Goal: Transaction & Acquisition: Download file/media

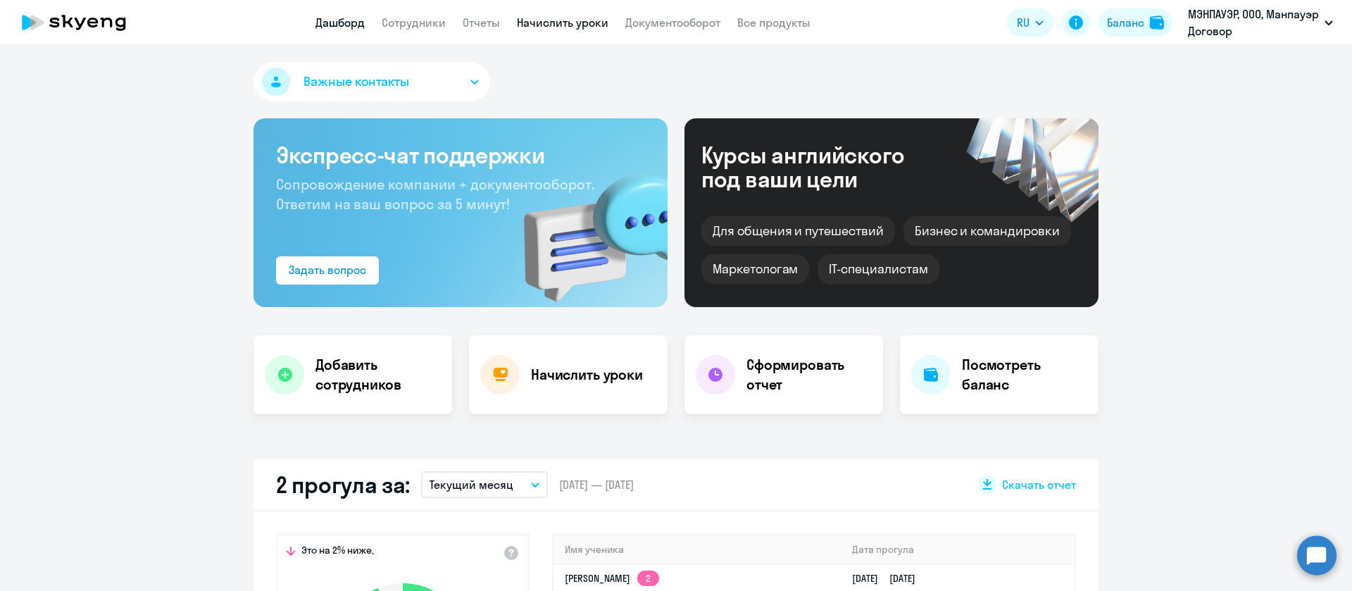
click at [545, 26] on link "Начислить уроки" at bounding box center [563, 22] width 92 height 14
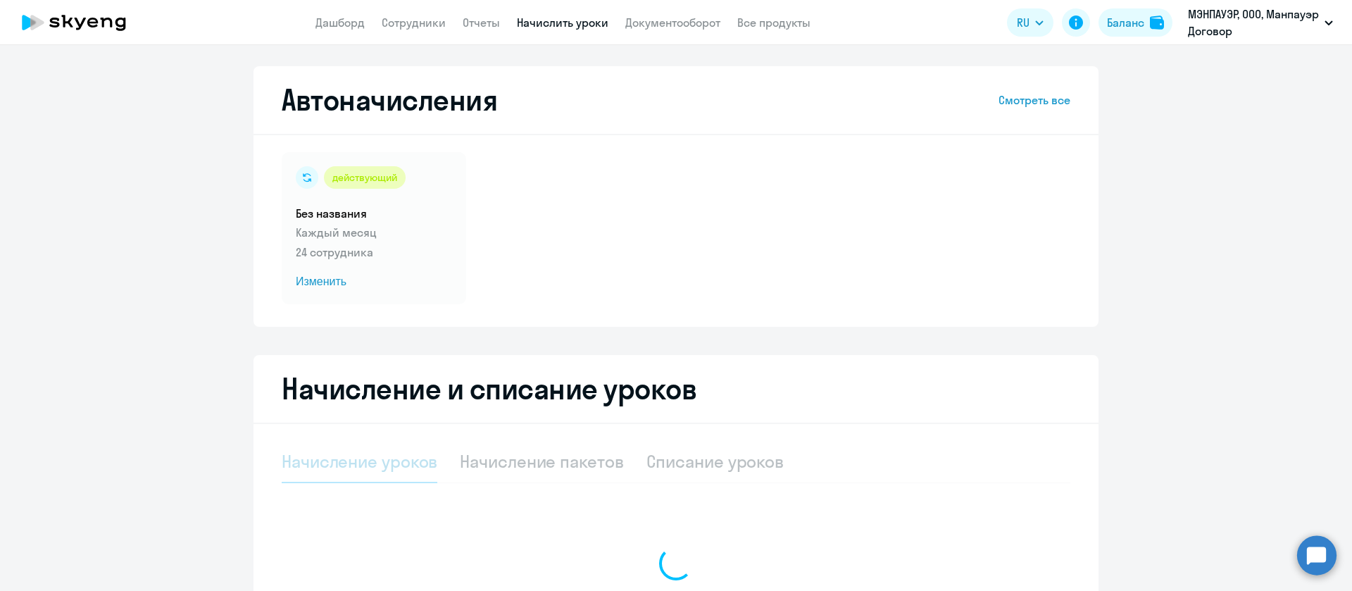
select select "10"
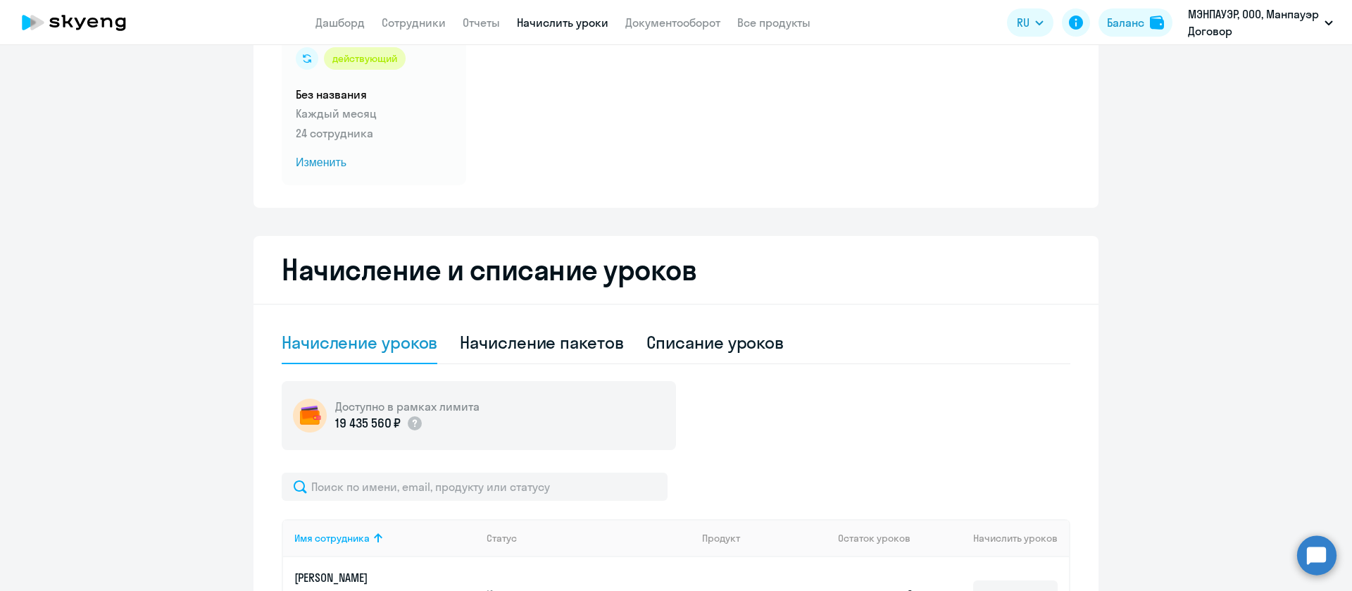
scroll to position [211, 0]
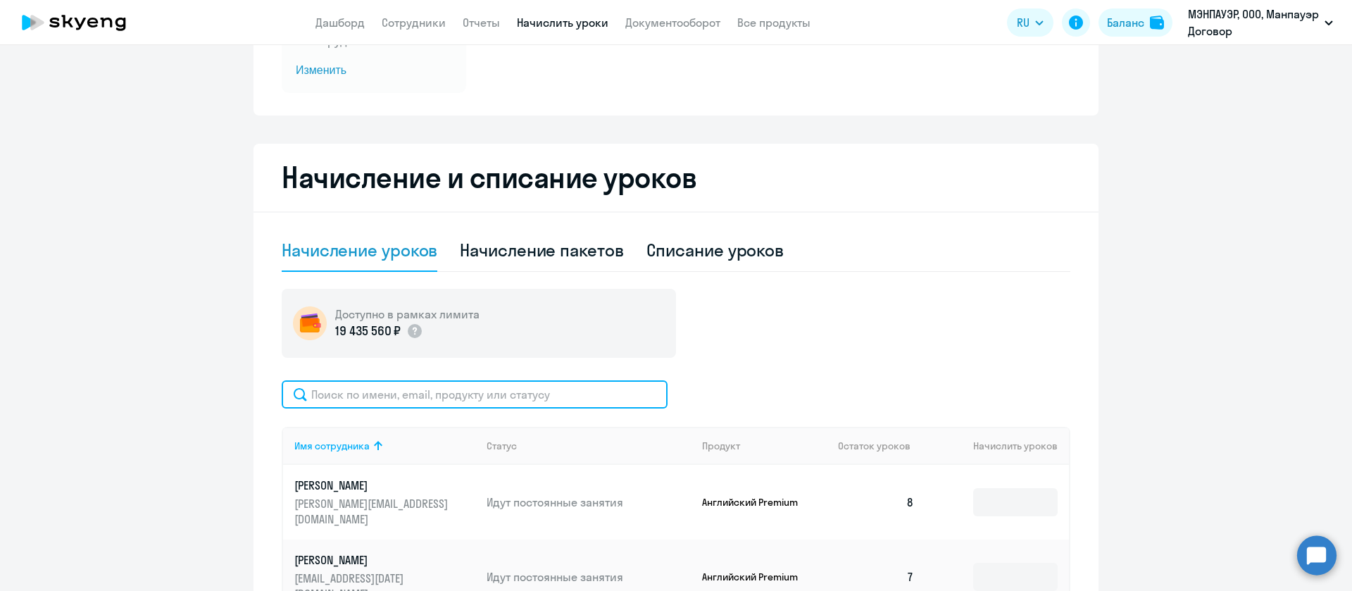
click at [423, 391] on input "text" at bounding box center [475, 394] width 386 height 28
type input "яик"
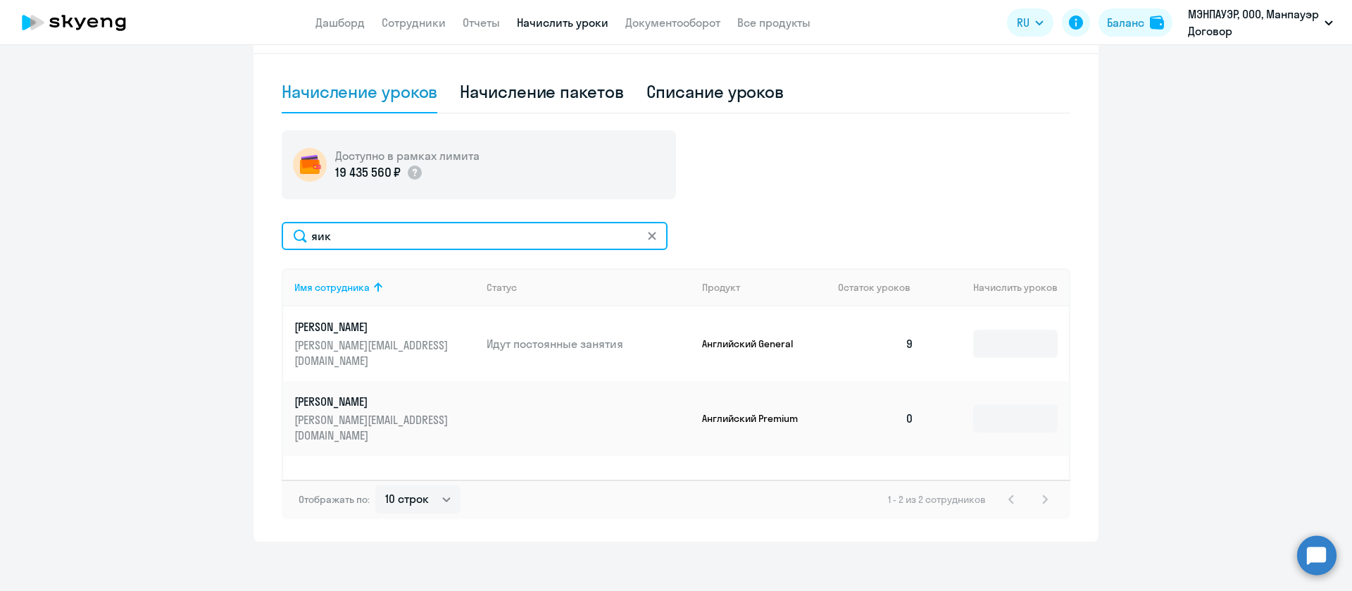
scroll to position [377, 0]
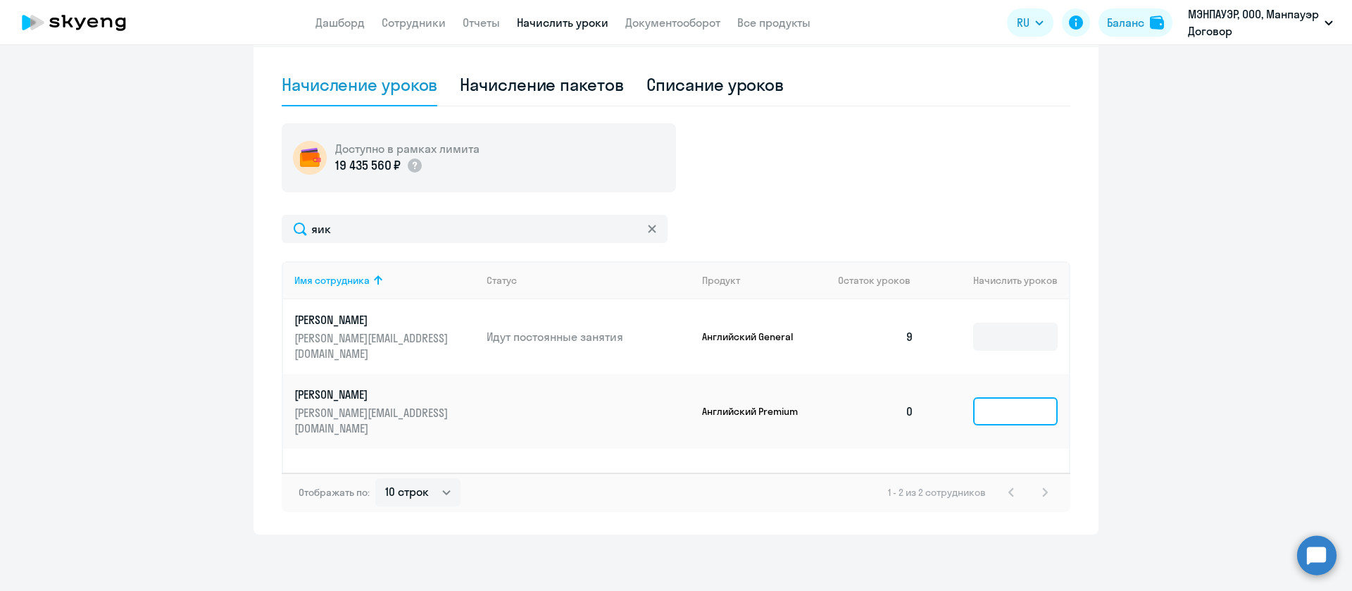
click at [1007, 397] on input at bounding box center [1015, 411] width 85 height 28
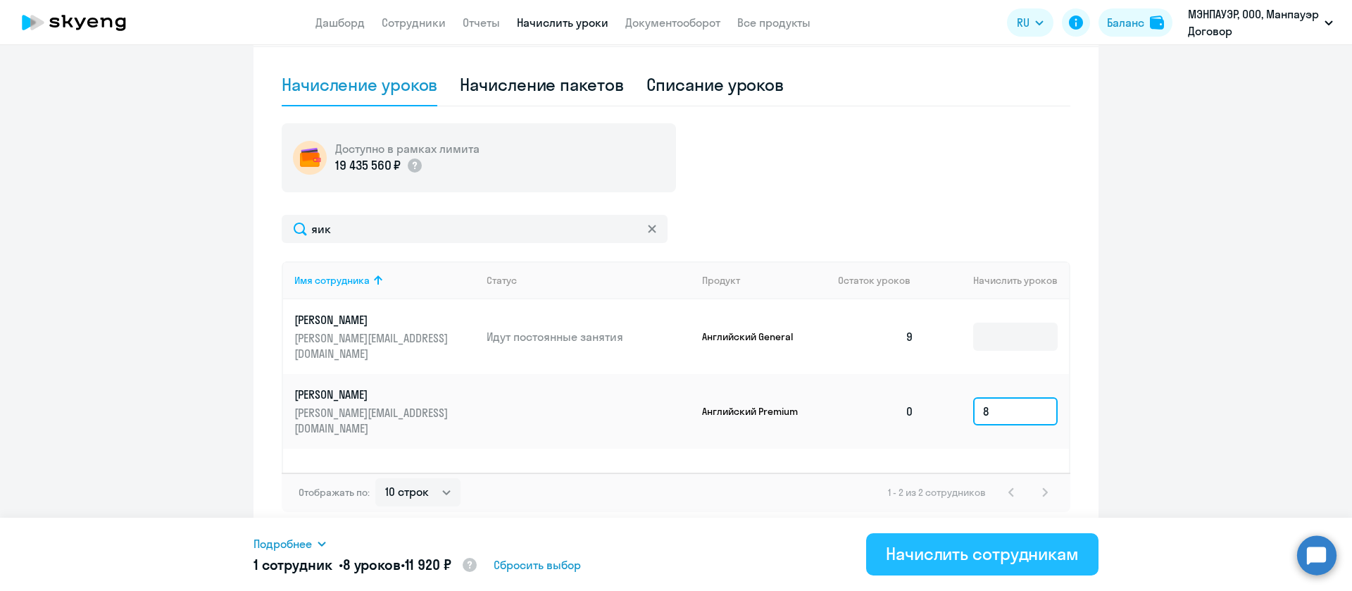
type input "8"
click at [976, 562] on div "Начислить сотрудникам" at bounding box center [982, 553] width 193 height 23
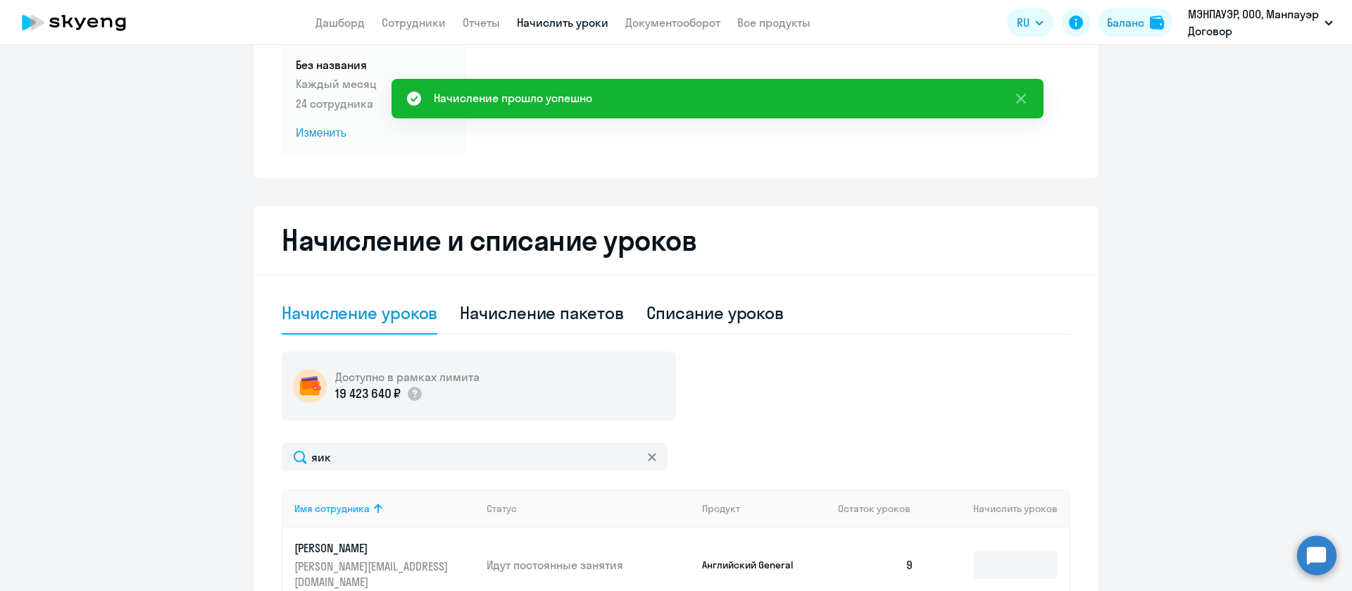
scroll to position [0, 0]
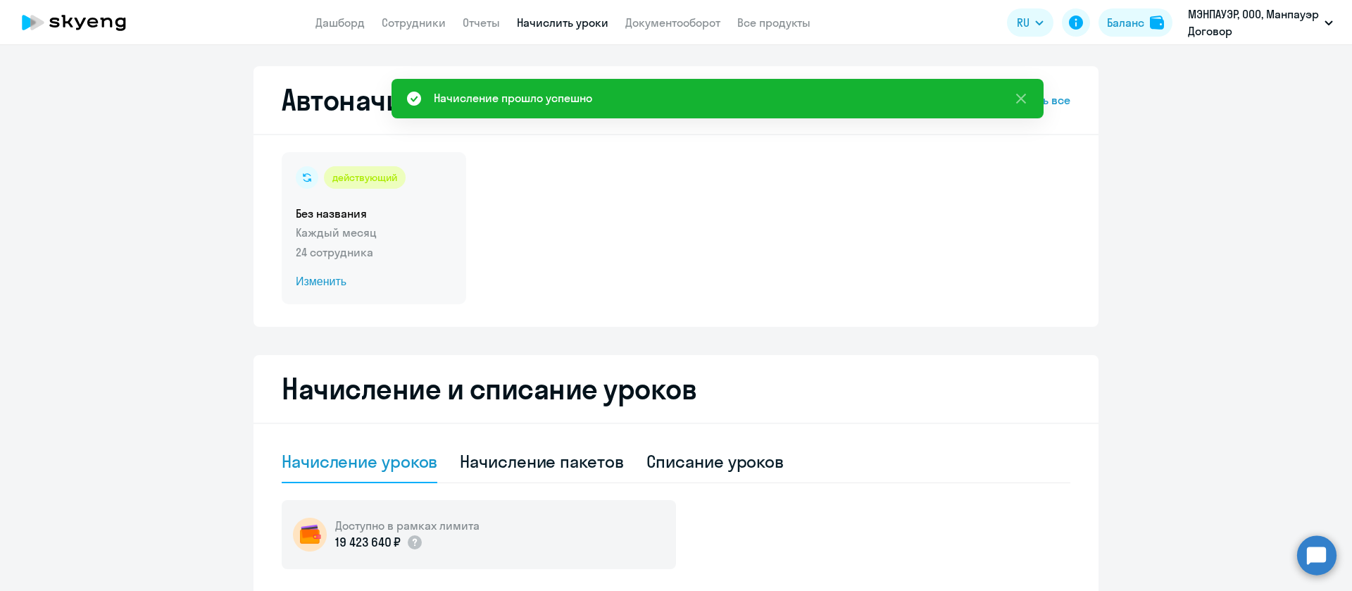
click at [323, 283] on span "Изменить" at bounding box center [374, 281] width 156 height 17
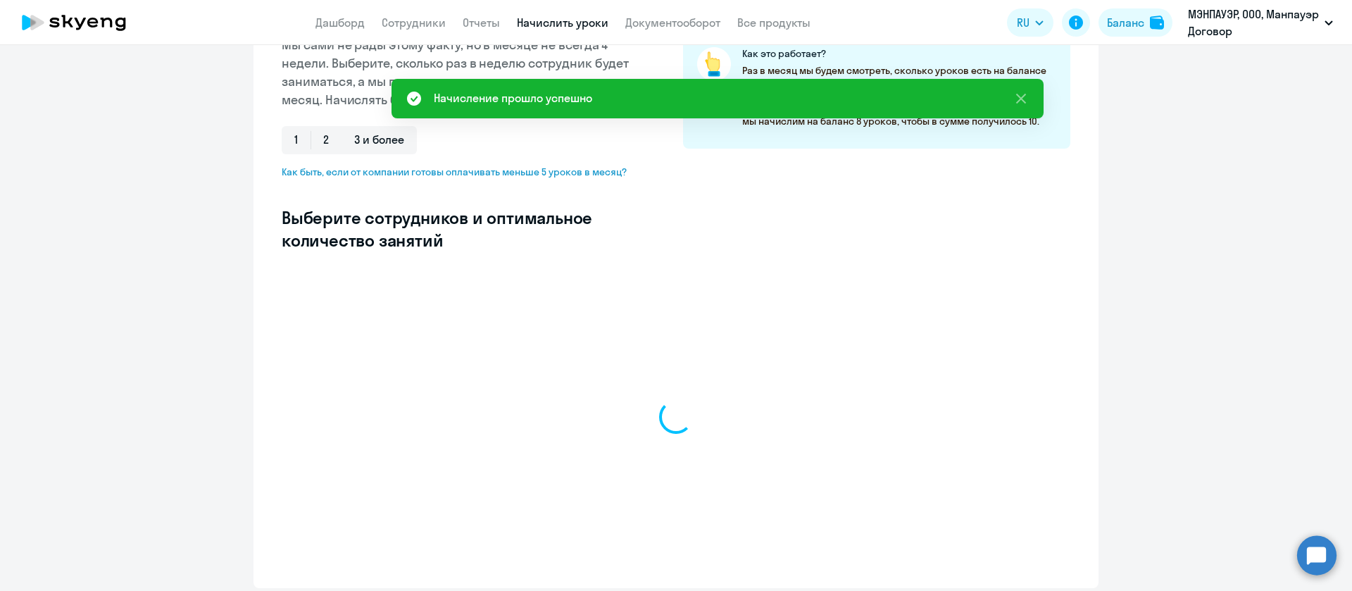
select select "10"
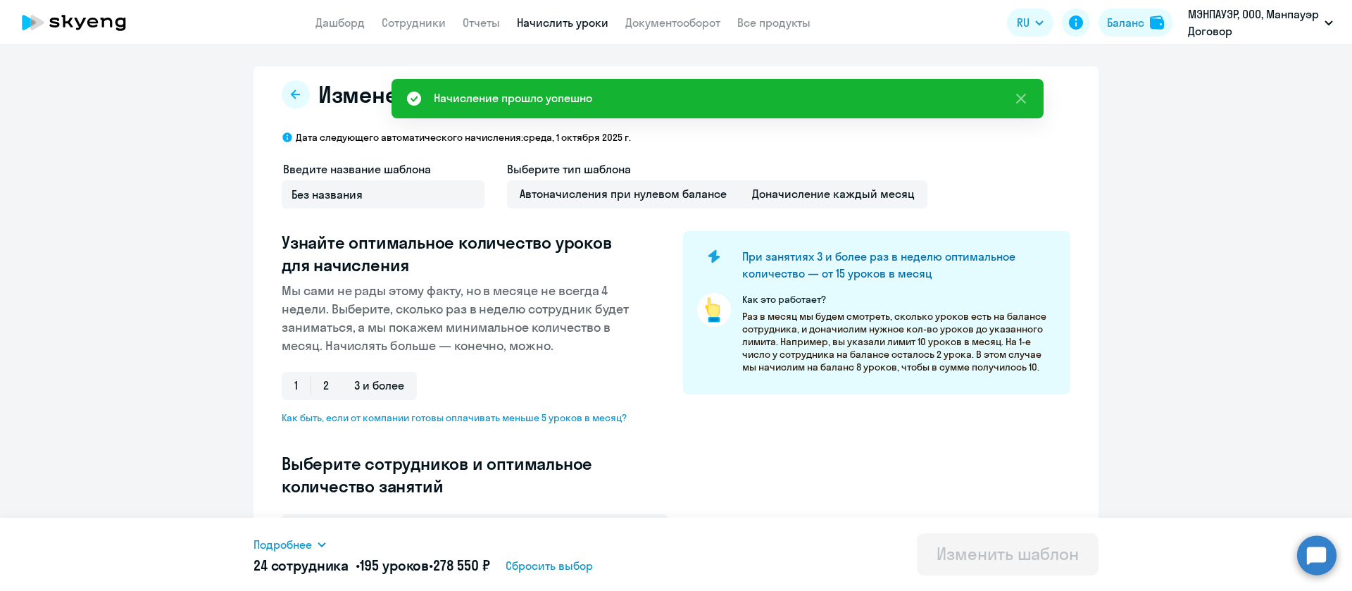
scroll to position [317, 0]
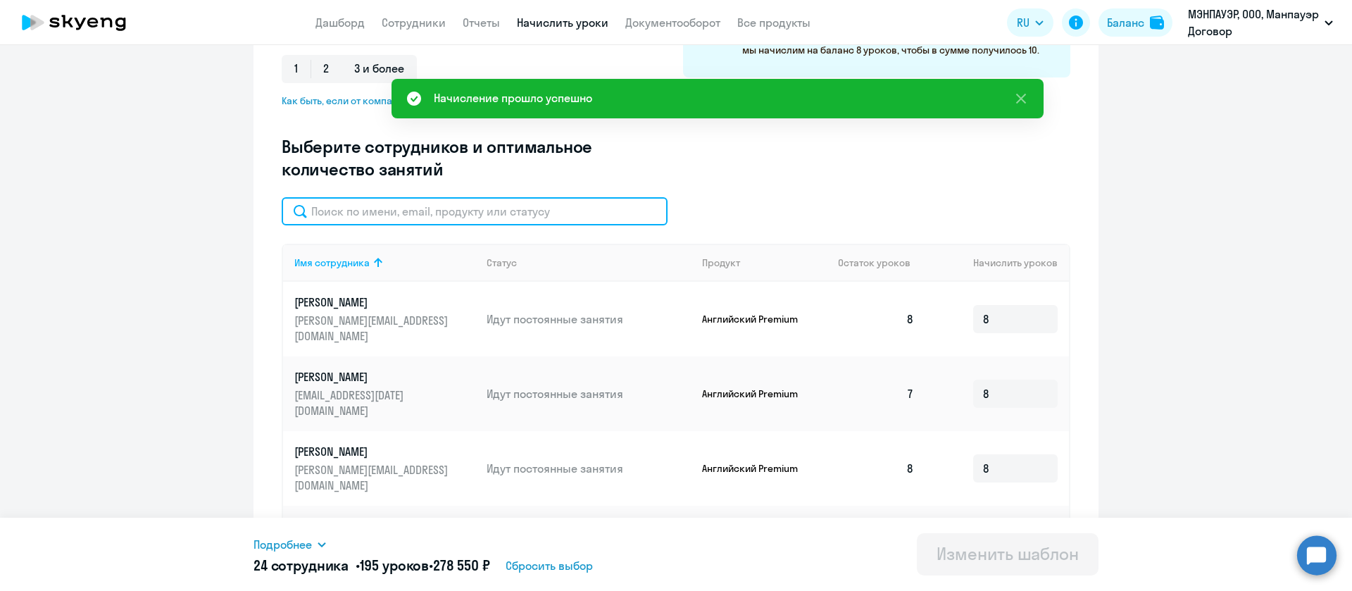
click at [421, 206] on input "text" at bounding box center [475, 211] width 386 height 28
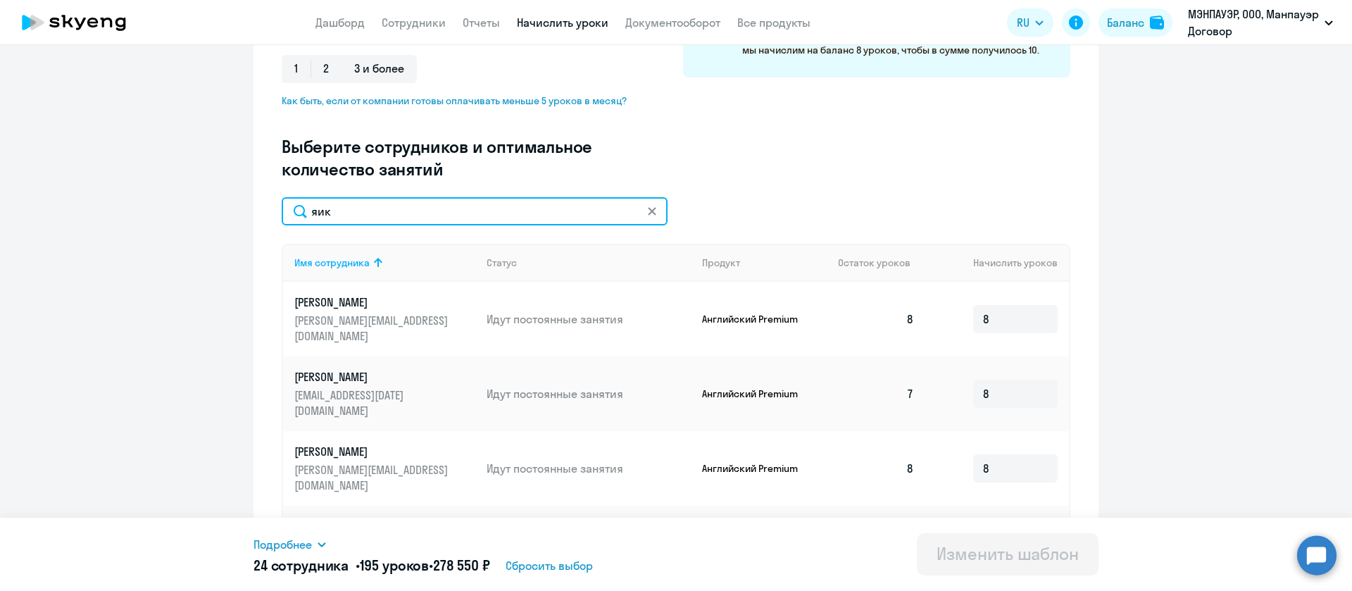
scroll to position [299, 0]
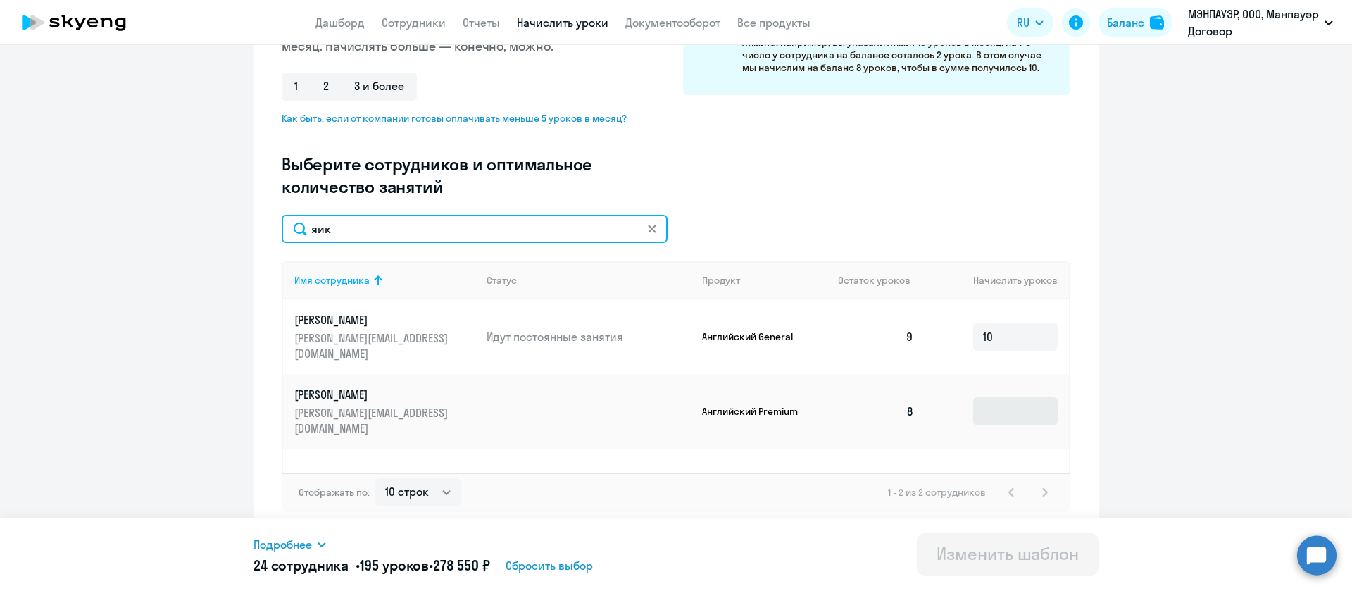
type input "яик"
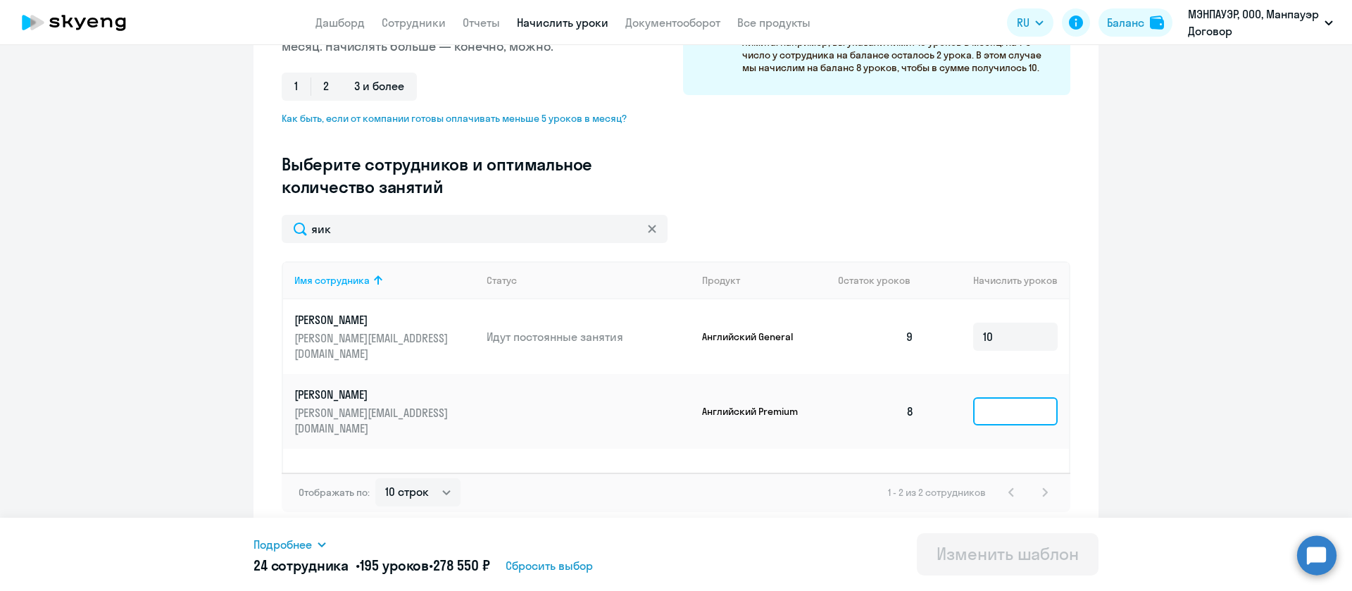
click at [991, 397] on input at bounding box center [1015, 411] width 85 height 28
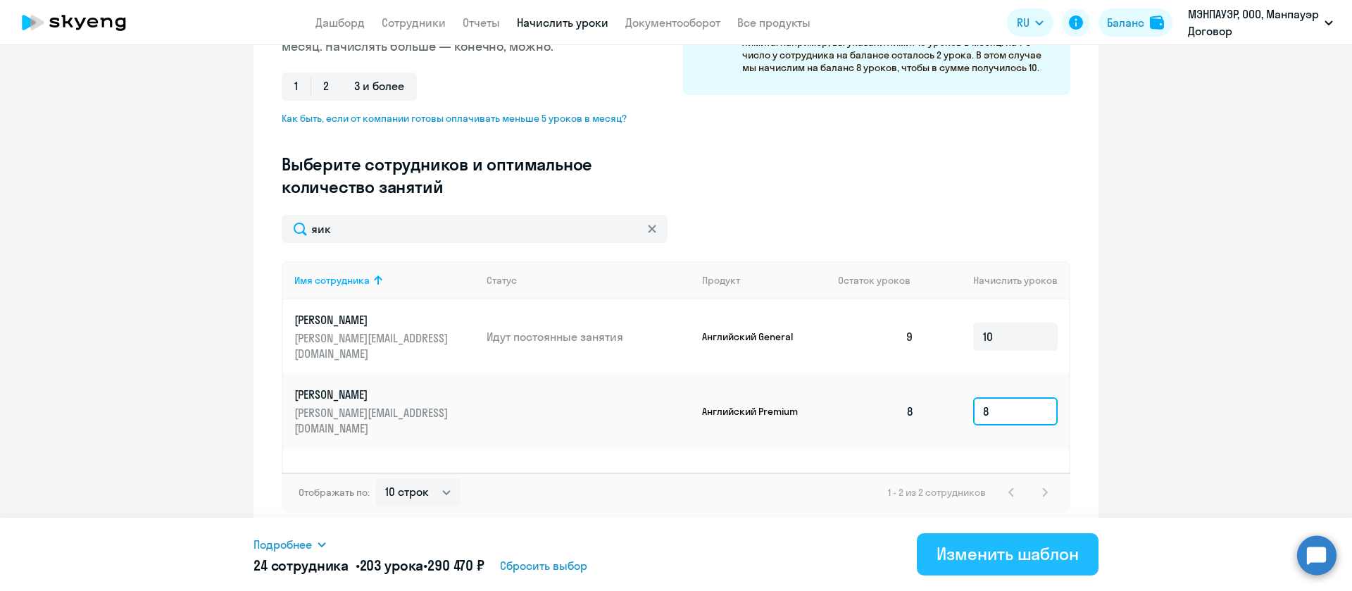
type input "8"
click at [1026, 550] on div "Изменить шаблон" at bounding box center [1008, 553] width 142 height 23
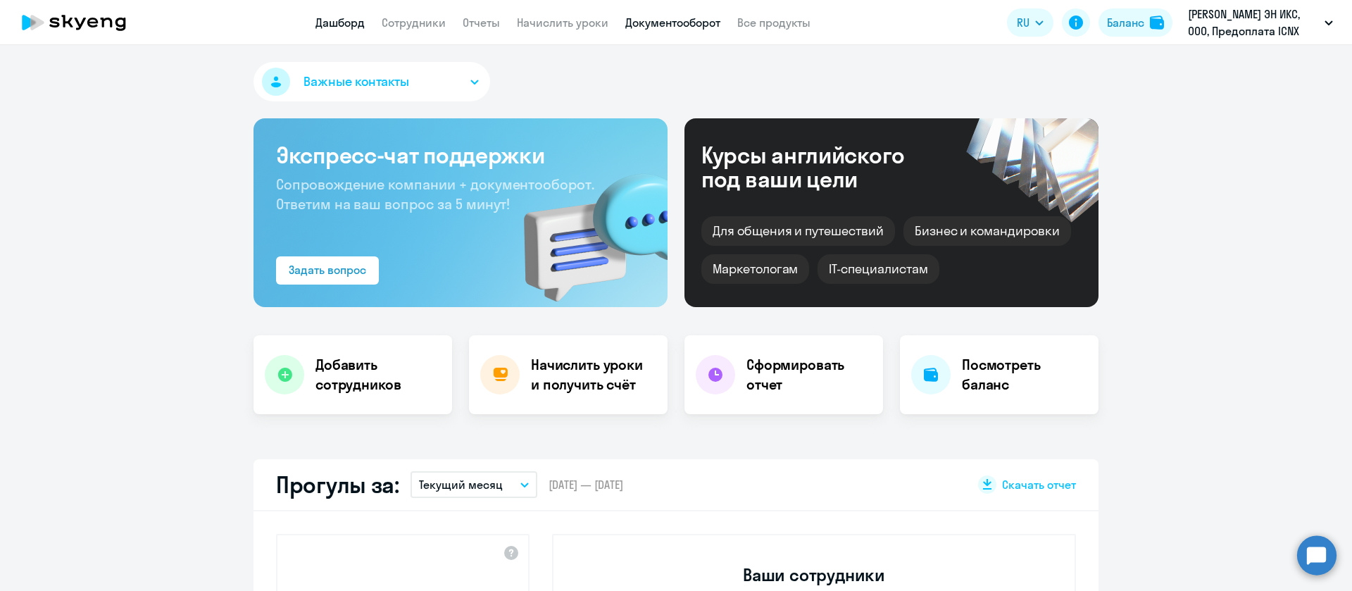
click at [670, 26] on link "Документооборот" at bounding box center [672, 22] width 95 height 14
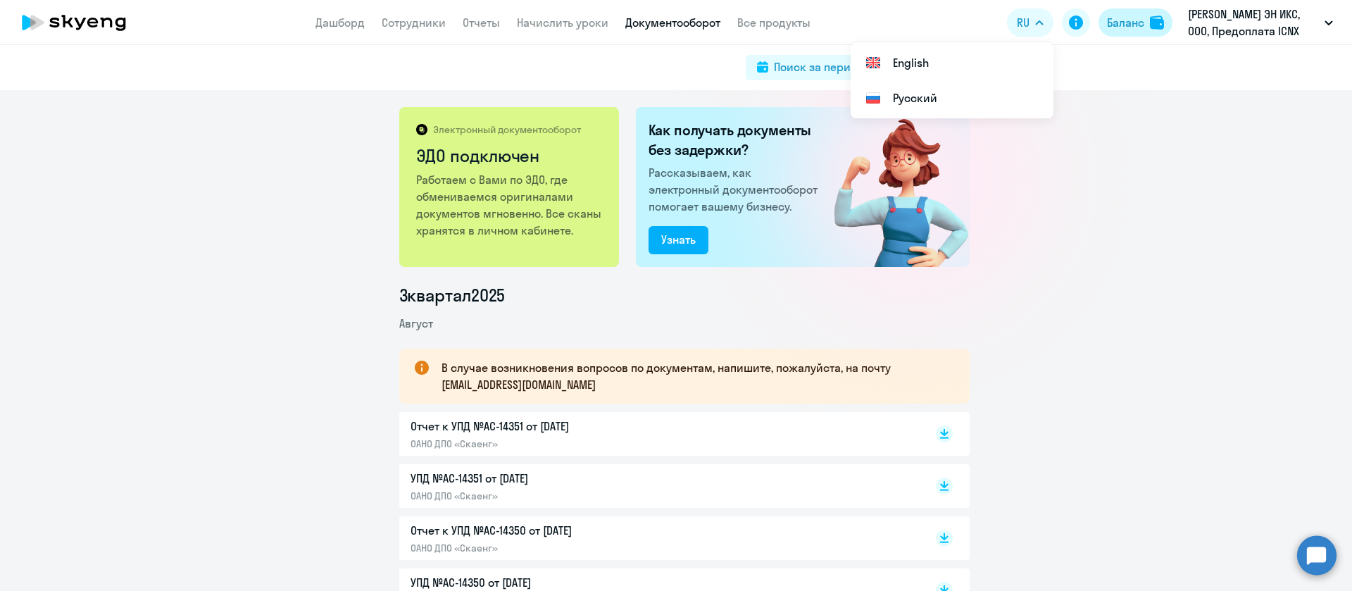
click at [1134, 24] on div "Баланс" at bounding box center [1125, 22] width 37 height 17
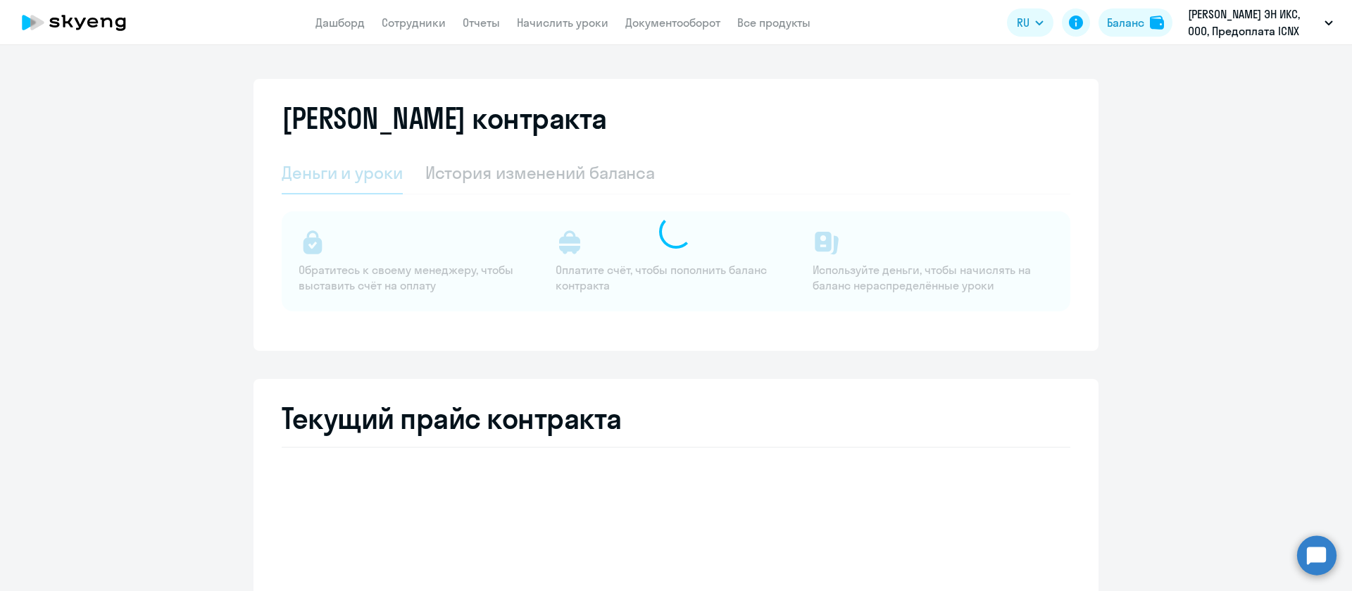
select select "english_adult_not_native_speaker"
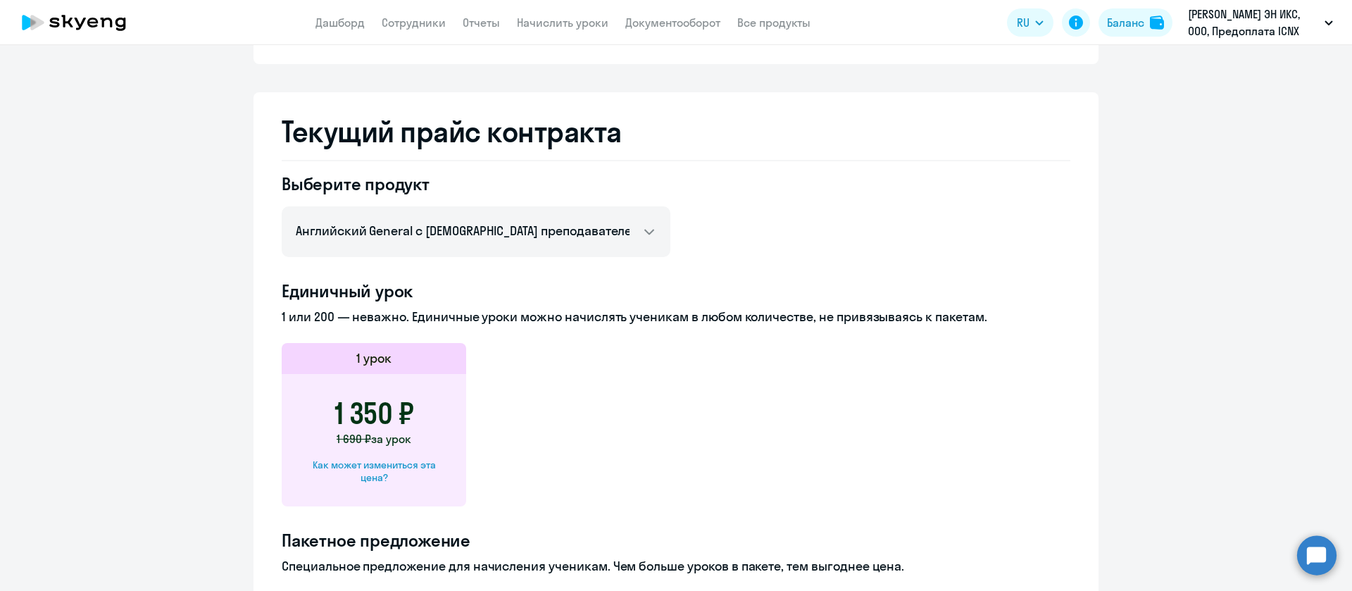
scroll to position [528, 0]
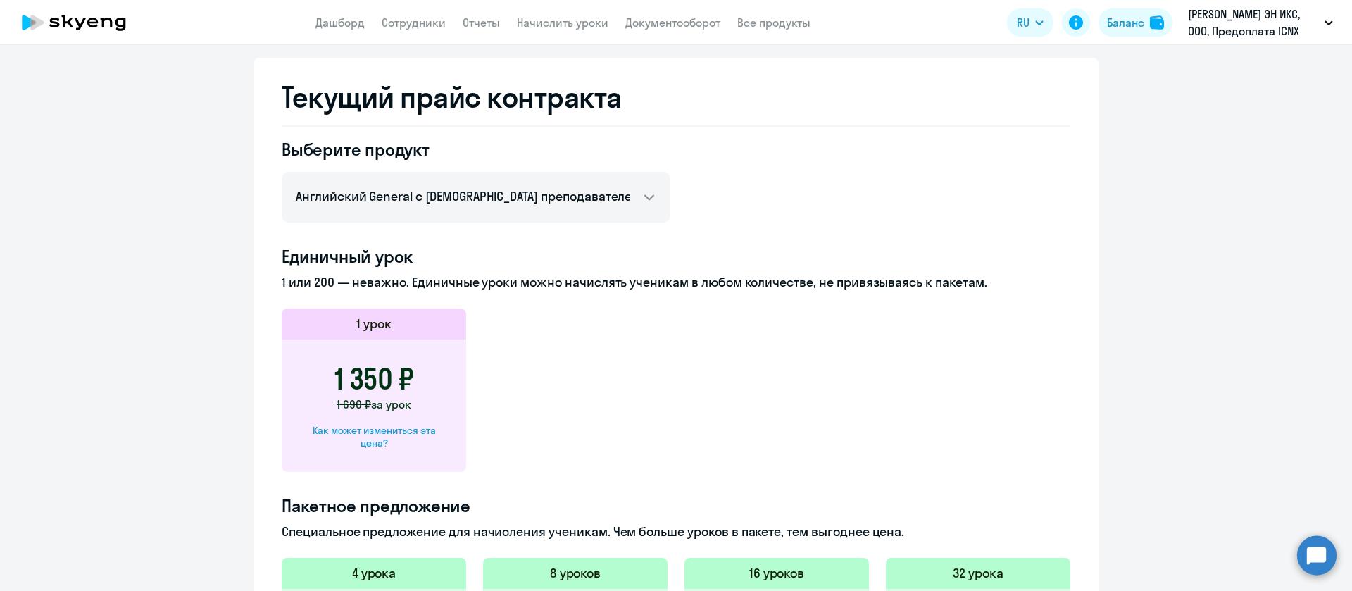
click at [686, 39] on app-header "Дашборд Сотрудники Отчеты Начислить уроки Документооборот Все продукты Дашборд …" at bounding box center [676, 22] width 1352 height 45
click at [688, 24] on link "Документооборот" at bounding box center [672, 22] width 95 height 14
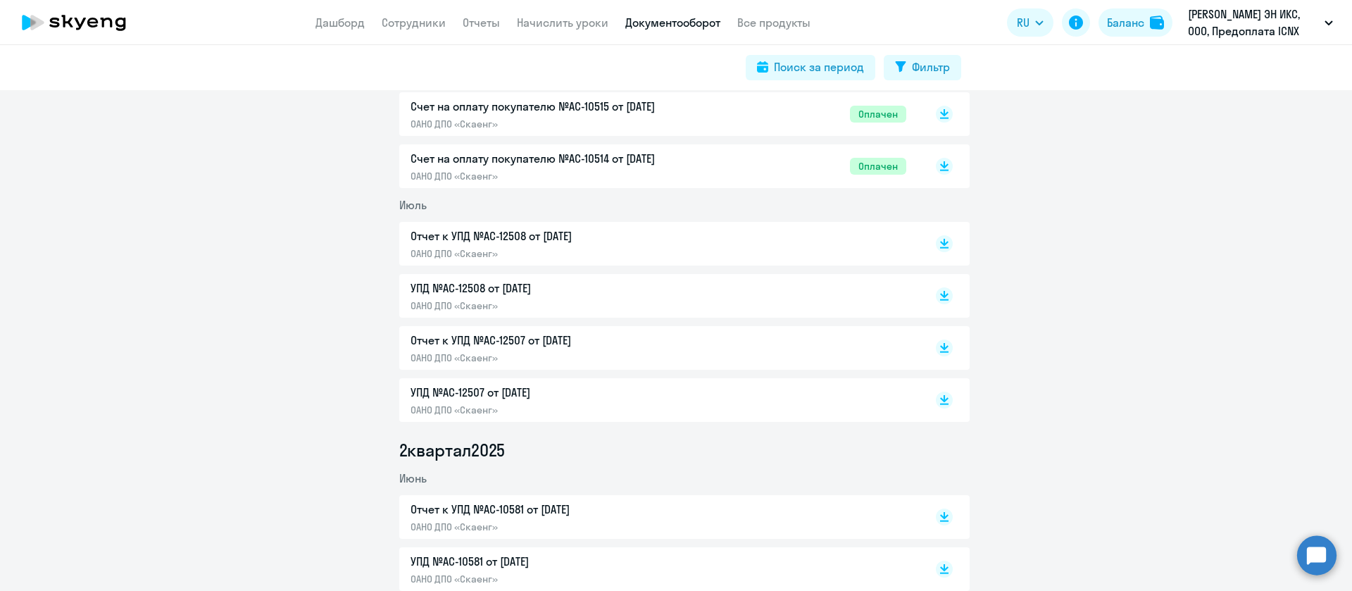
scroll to position [951, 0]
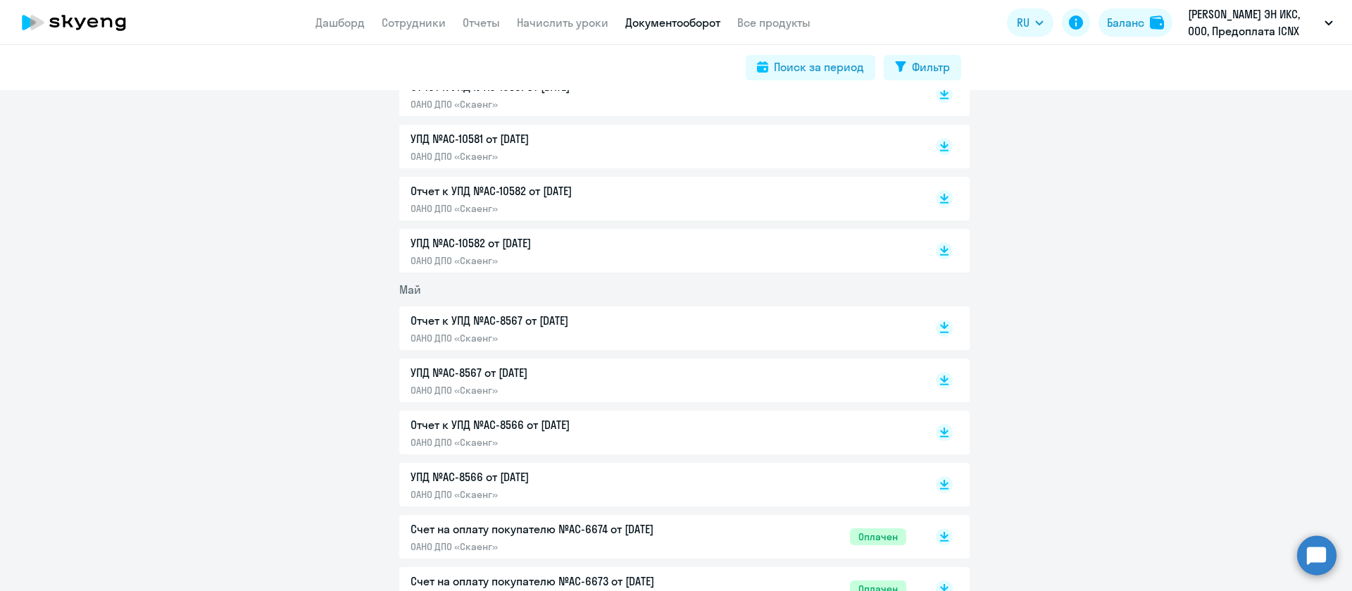
click at [942, 329] on rect at bounding box center [944, 328] width 17 height 17
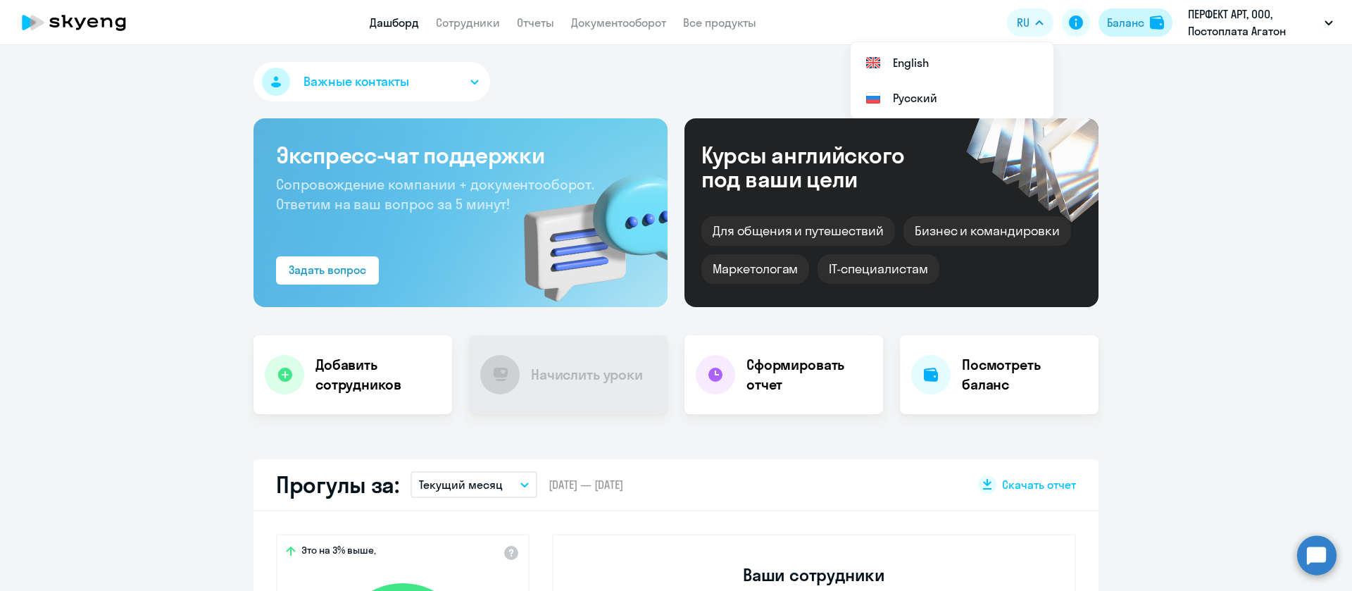
click at [1157, 20] on img at bounding box center [1157, 22] width 14 height 14
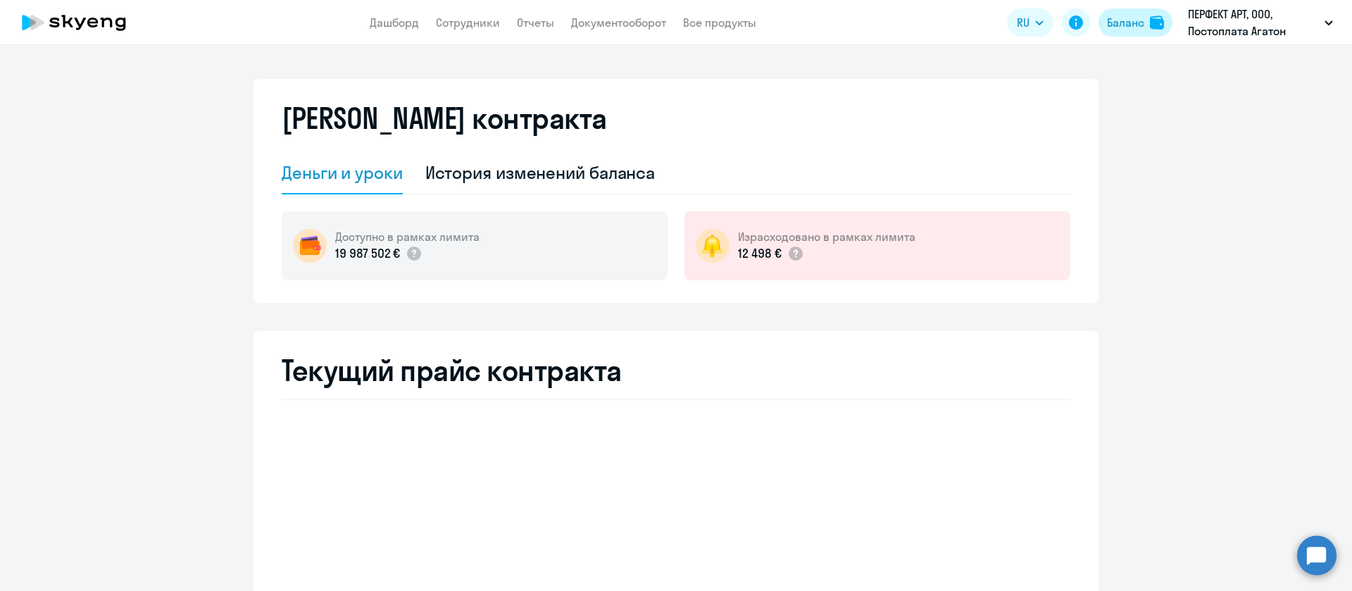
select select "english_adult_not_native_speaker"
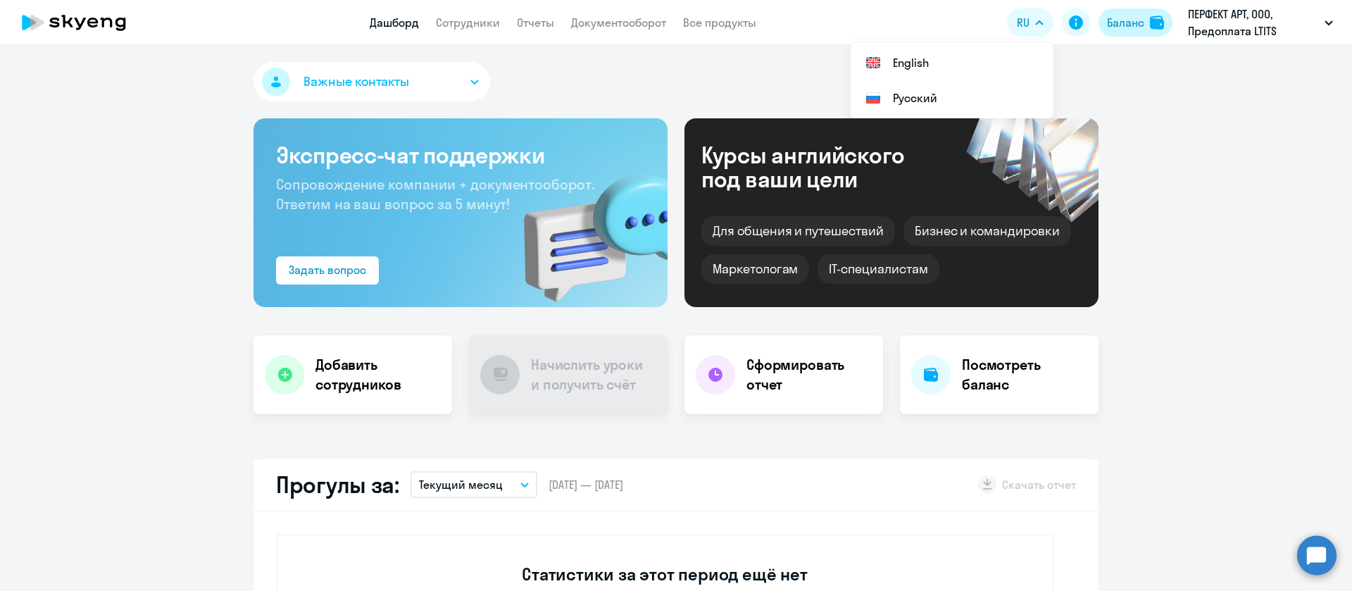
click at [1142, 19] on div "Баланс" at bounding box center [1125, 22] width 37 height 17
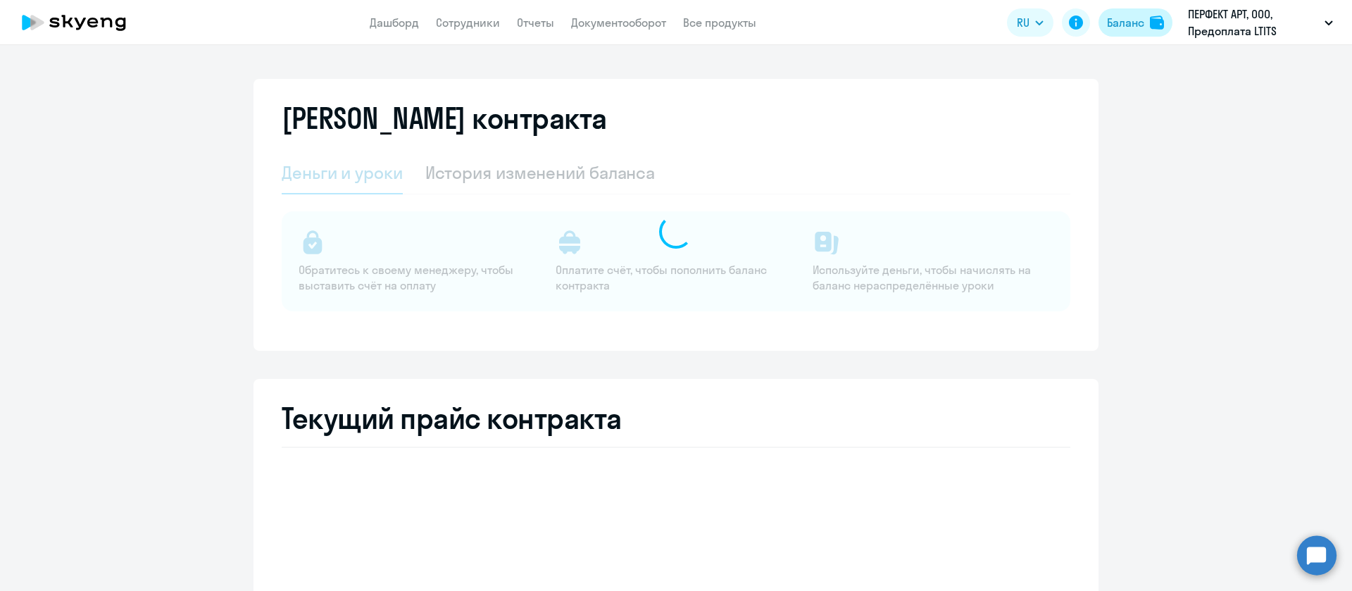
select select "english_adult_not_native_speaker"
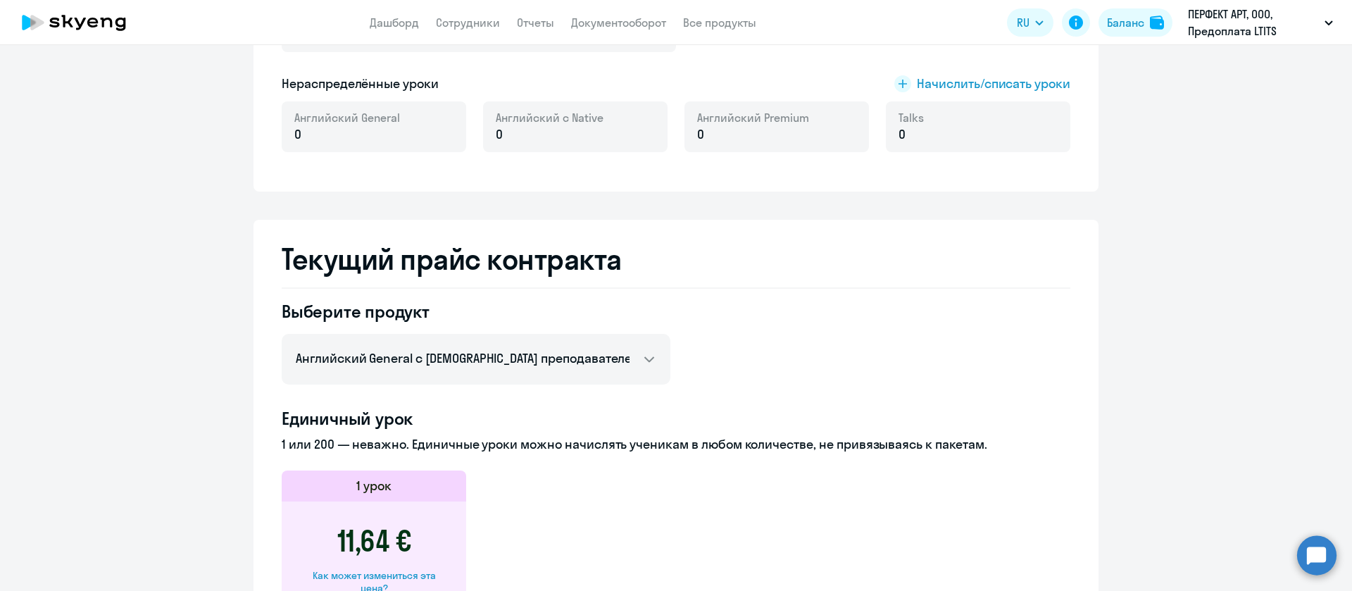
scroll to position [106, 0]
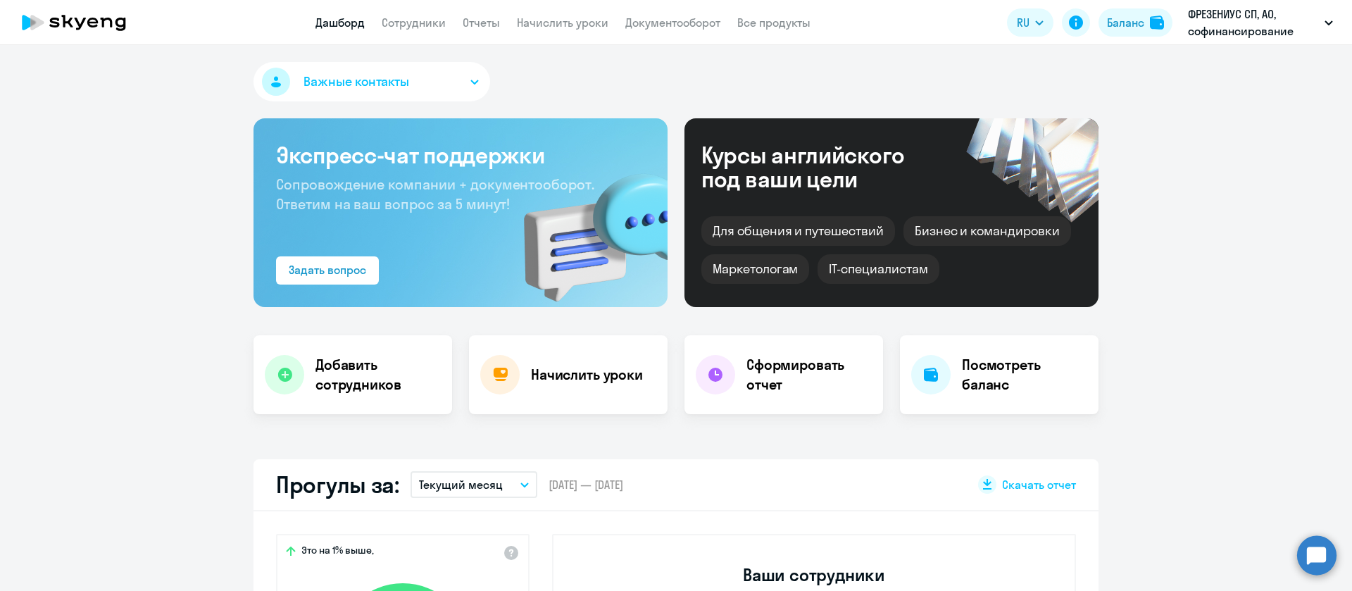
click at [656, 11] on app-header "Дашборд Сотрудники Отчеты Начислить уроки Документооборот Все продукты Дашборд …" at bounding box center [676, 22] width 1352 height 45
click at [659, 21] on link "Документооборот" at bounding box center [672, 22] width 95 height 14
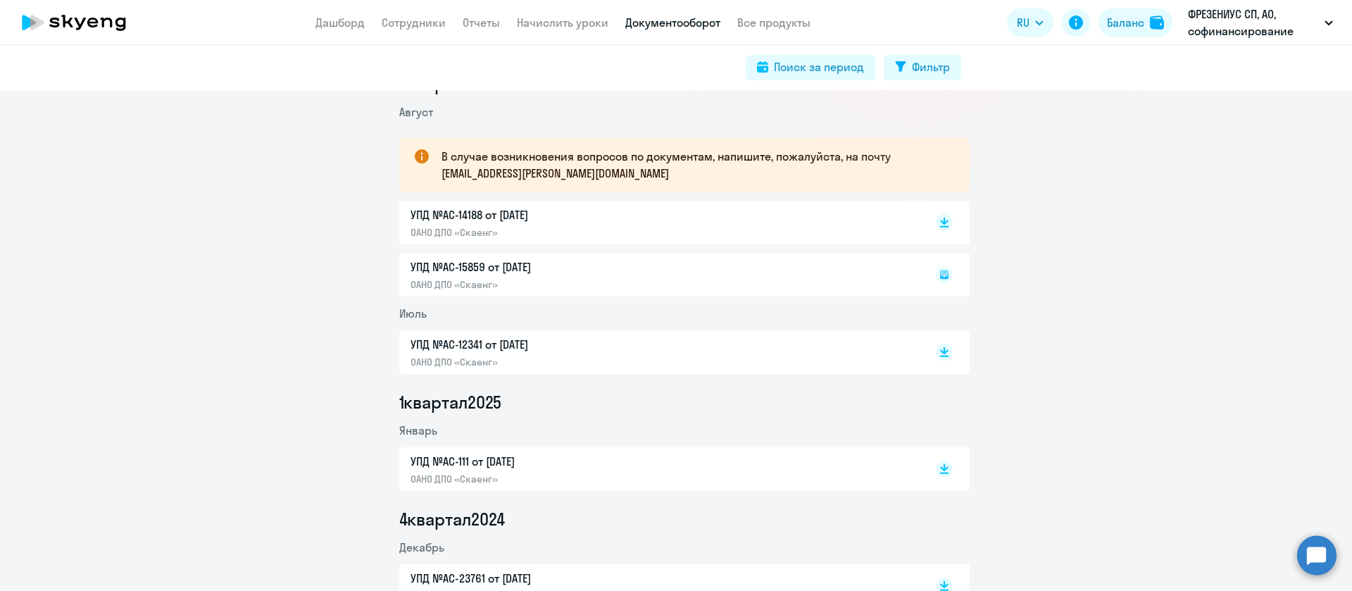
scroll to position [317, 0]
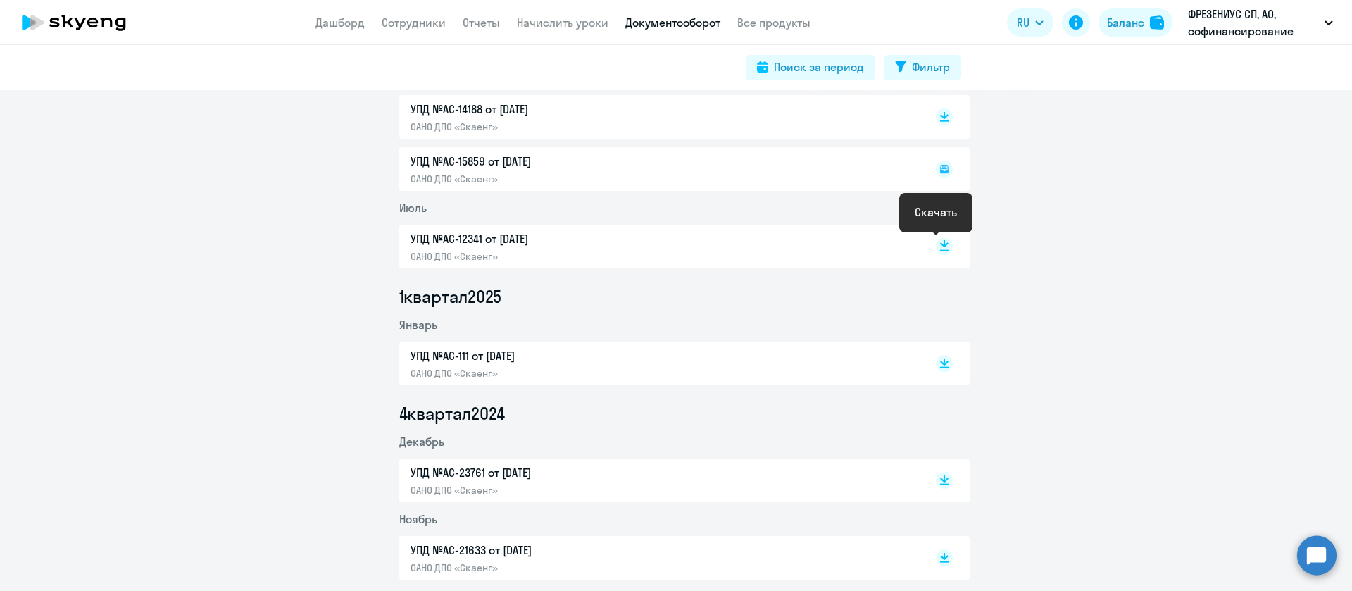
click at [936, 243] on icon at bounding box center [944, 246] width 17 height 17
click at [940, 118] on rect at bounding box center [944, 116] width 17 height 17
